Goal: Information Seeking & Learning: Learn about a topic

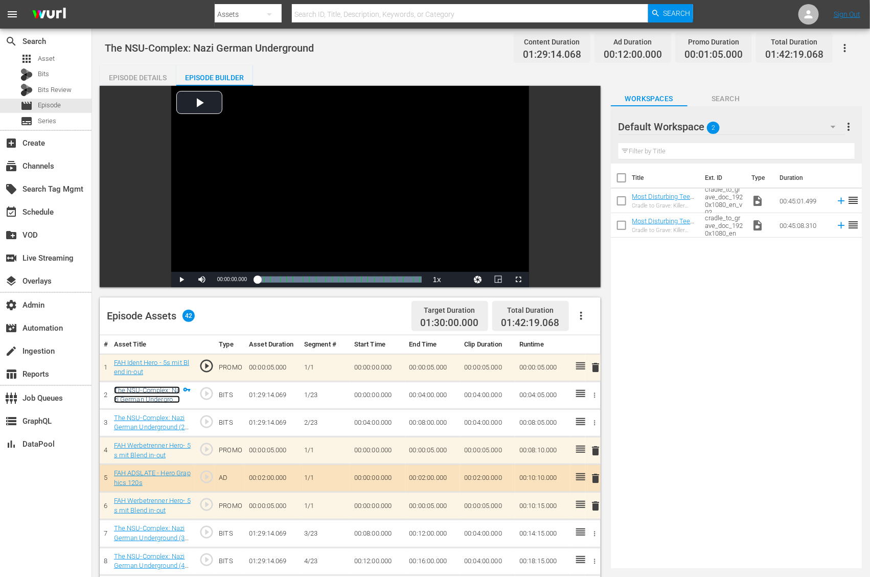
click at [134, 390] on link "The NSU-Complex: Nazi German Underground (1/23)" at bounding box center [147, 399] width 66 height 27
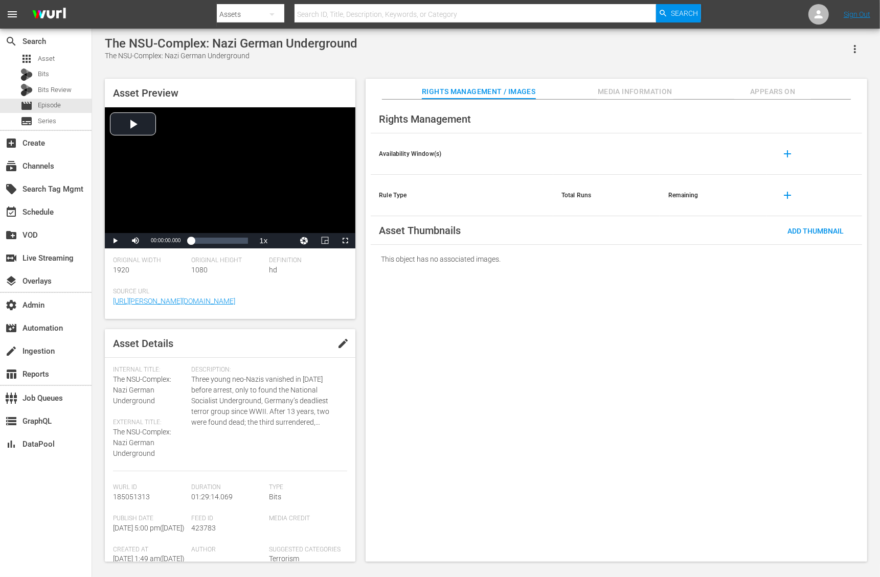
click at [121, 327] on div "Asset Preview Video Player is loading. Play Video Play Mute Current Time 00:00:…" at bounding box center [230, 320] width 250 height 483
click at [785, 96] on span "Appears On" at bounding box center [772, 91] width 77 height 13
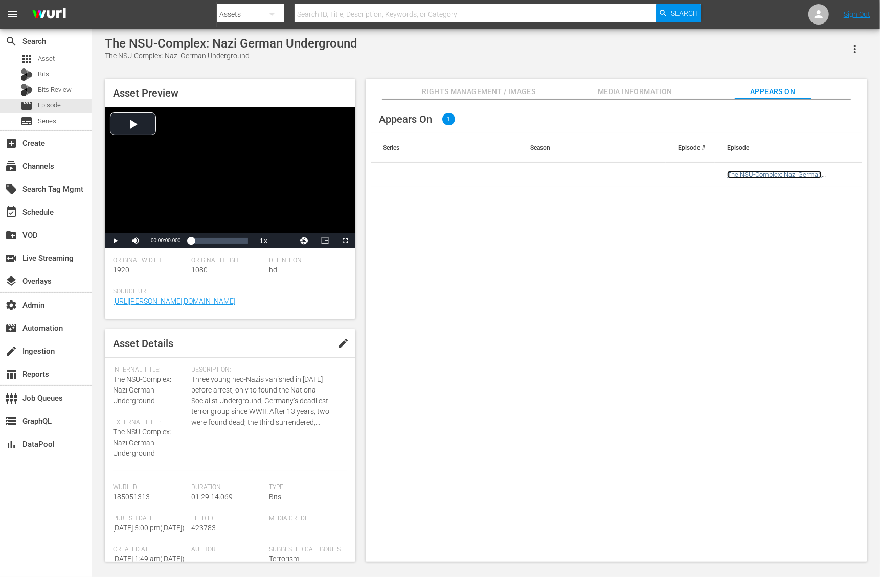
click at [768, 173] on link "The NSU-Complex: Nazi German Underground" at bounding box center [774, 178] width 95 height 15
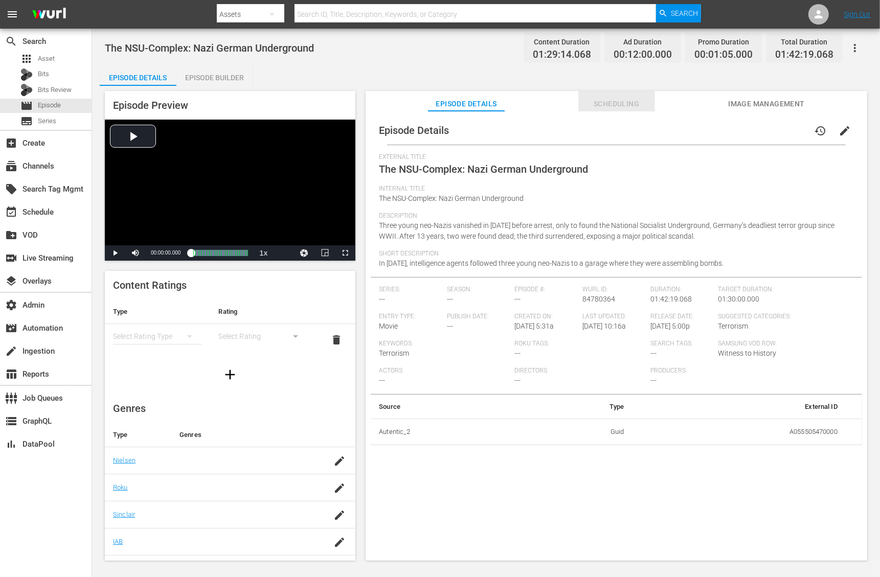
click at [608, 100] on span "Scheduling" at bounding box center [616, 104] width 77 height 13
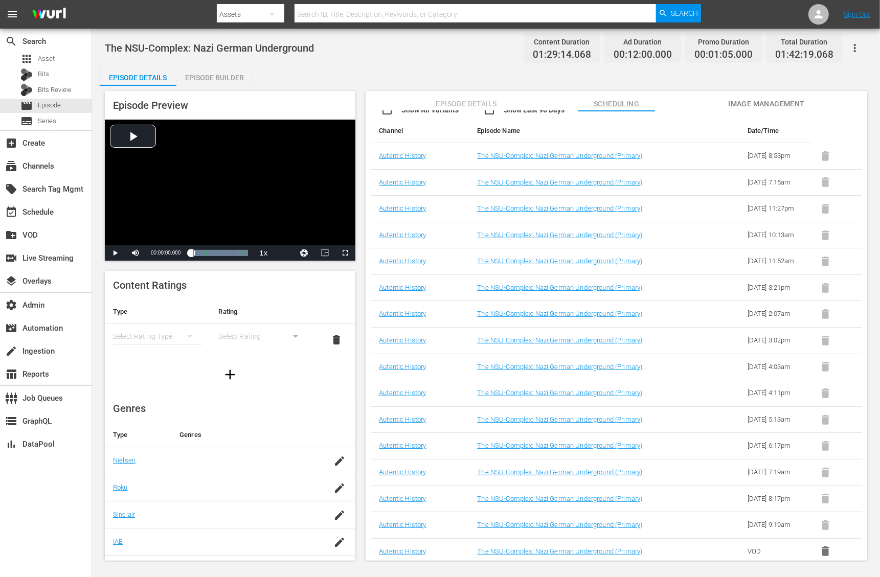
scroll to position [268, 0]
click at [397, 552] on link "Autentic History" at bounding box center [402, 551] width 47 height 8
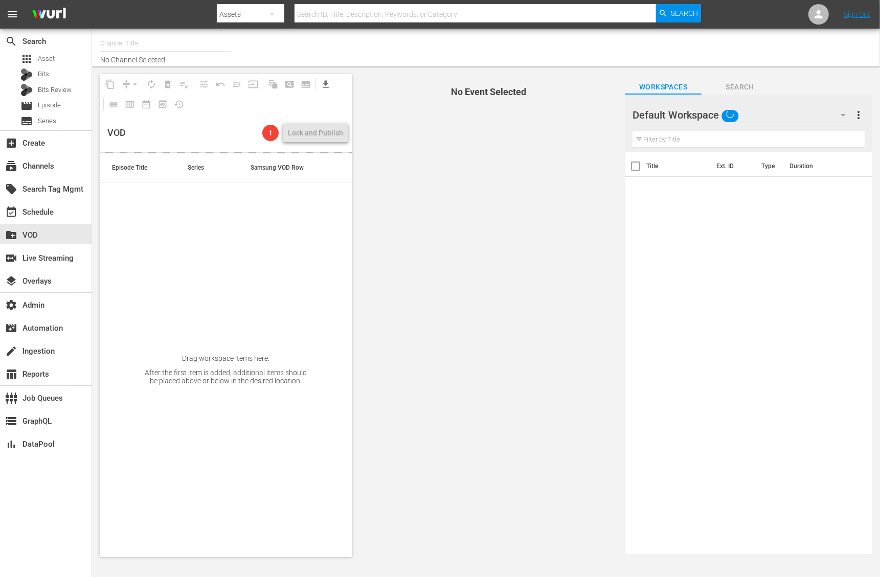
type input "Autentic History (1501)"
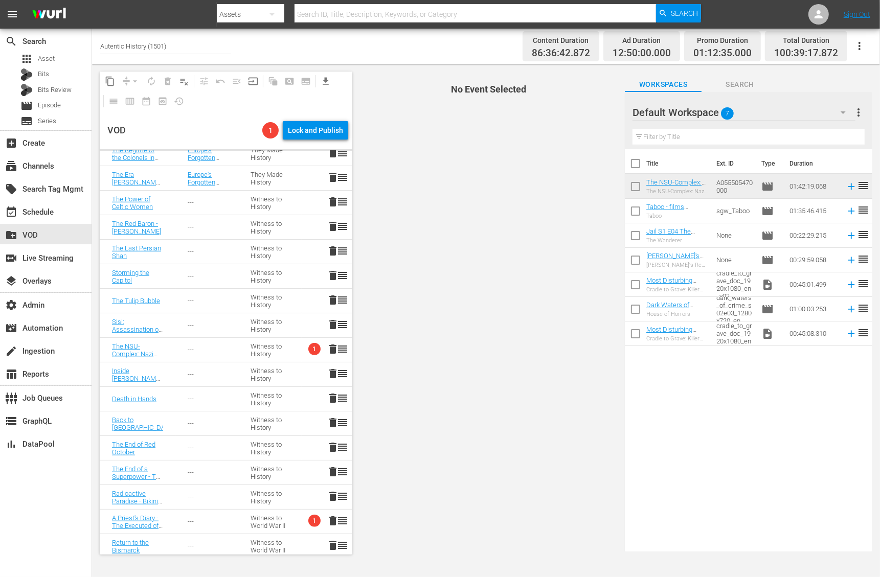
scroll to position [761, 0]
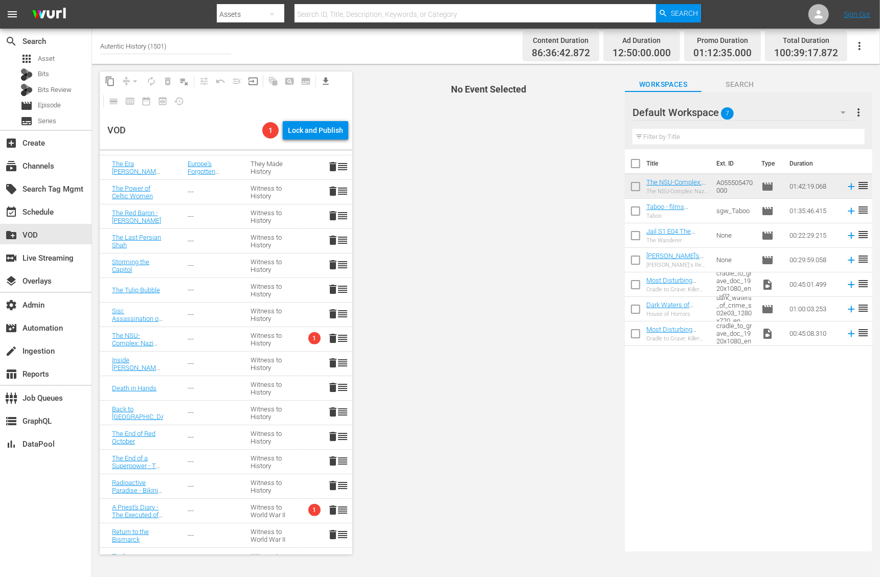
click at [308, 340] on span "1" at bounding box center [314, 338] width 12 height 12
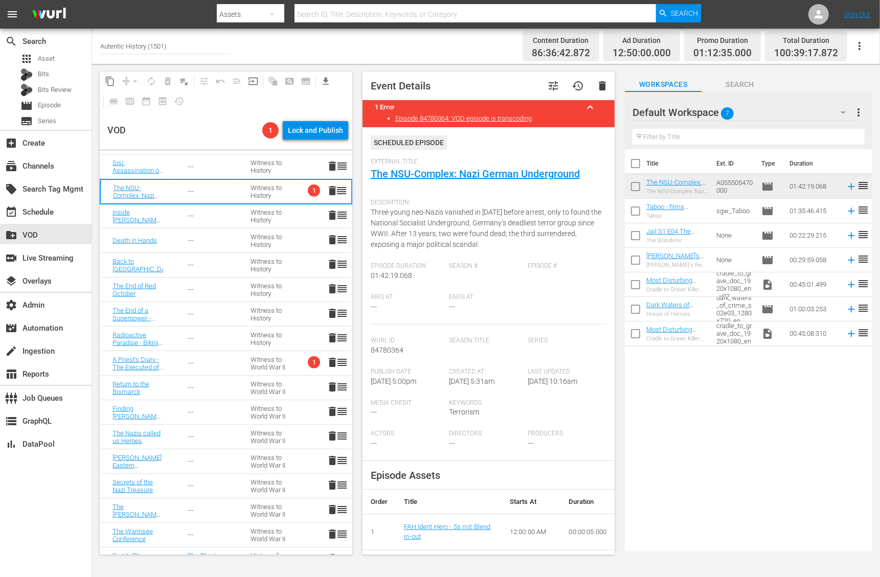
scroll to position [899, 0]
